Goal: Task Accomplishment & Management: Use online tool/utility

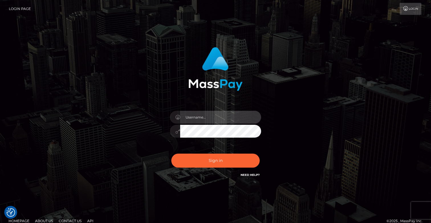
type input "ebellune"
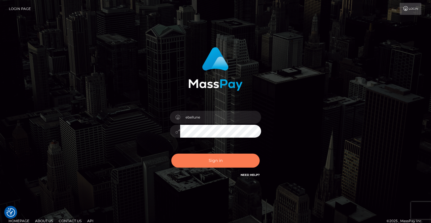
click at [216, 160] on button "Sign in" at bounding box center [215, 160] width 88 height 14
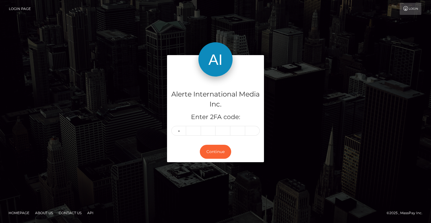
type input "6"
type input "9"
type input "8"
type input "7"
type input "4"
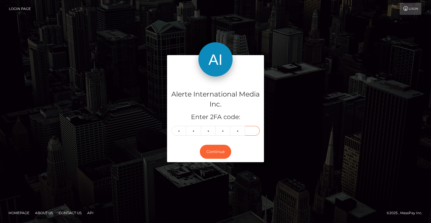
type input "8"
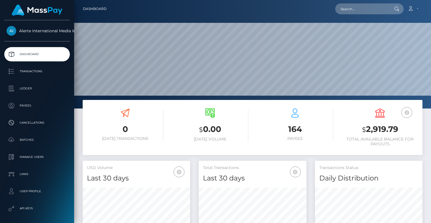
scroll to position [101, 108]
click at [362, 11] on input "text" at bounding box center [362, 8] width 54 height 11
drag, startPoint x: 362, startPoint y: 11, endPoint x: 366, endPoint y: 18, distance: 7.4
click at [366, 18] on div "Loading... Loading..." at bounding box center [358, 17] width 46 height 5
click at [361, 12] on input "Ayanna" at bounding box center [362, 8] width 54 height 11
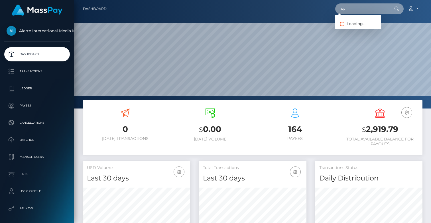
type input "A"
type input "love"
click at [349, 11] on input "love" at bounding box center [362, 8] width 54 height 11
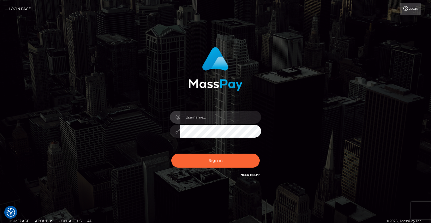
checkbox input "true"
